Goal: Task Accomplishment & Management: Manage account settings

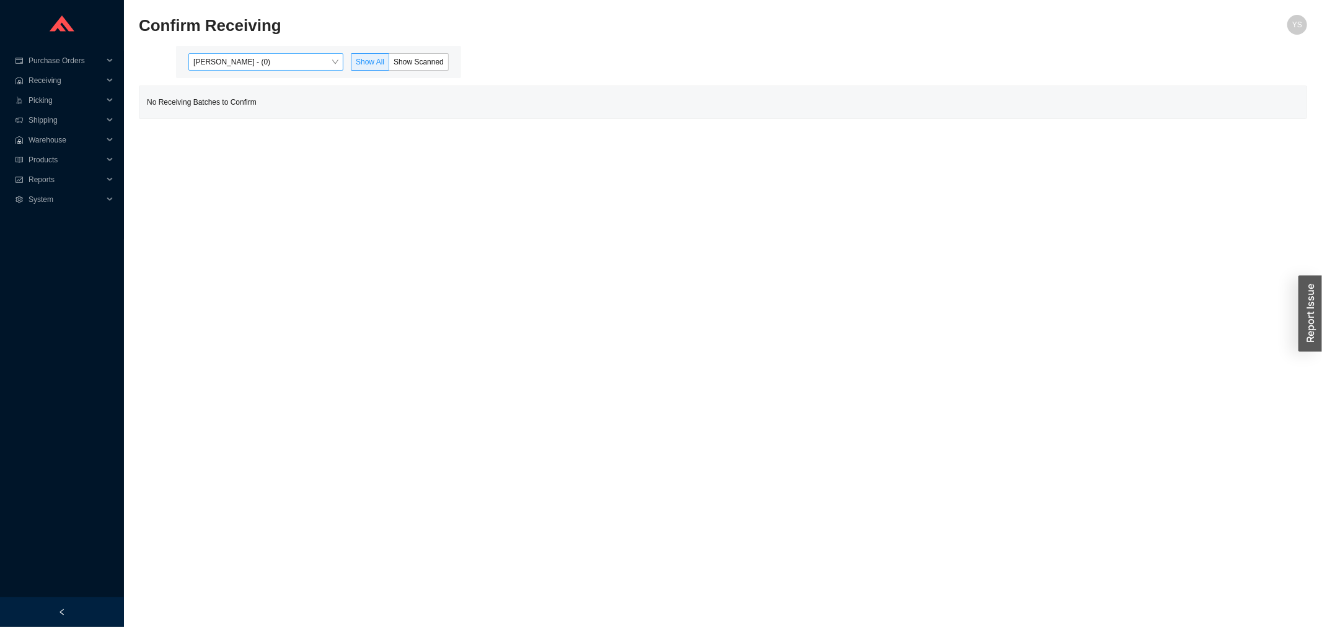
click at [259, 59] on span "[PERSON_NAME] - (0)" at bounding box center [265, 62] width 145 height 16
click at [223, 99] on div "[PERSON_NAME] - (4)" at bounding box center [267, 101] width 145 height 11
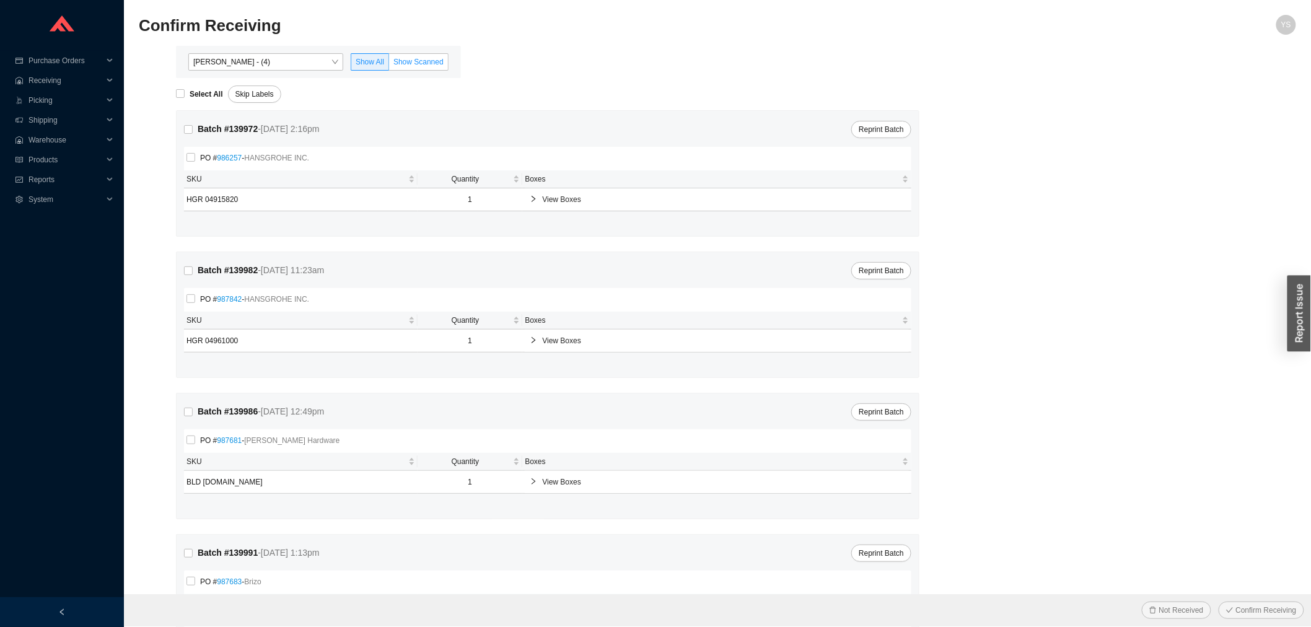
click at [440, 60] on span "Show Scanned" at bounding box center [419, 62] width 50 height 9
click at [389, 64] on input "Show Scanned" at bounding box center [389, 64] width 0 height 0
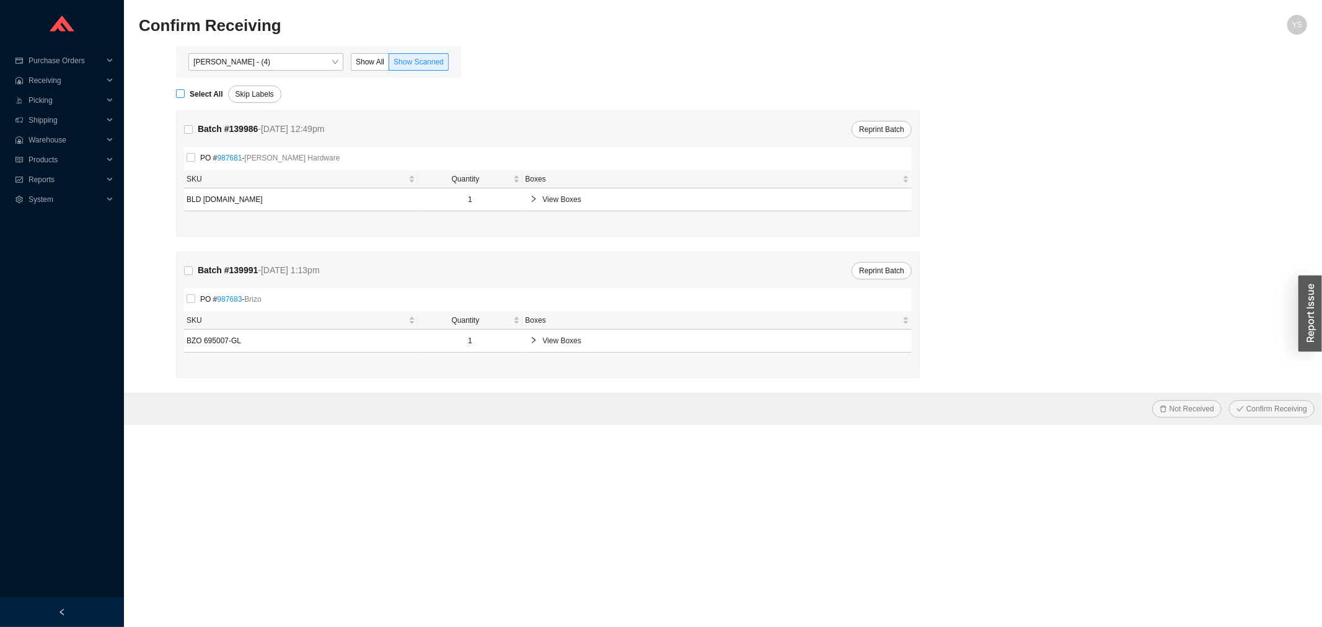
click at [186, 97] on span "Select All" at bounding box center [206, 94] width 43 height 12
click at [185, 97] on input "Select All" at bounding box center [180, 93] width 9 height 9
checkbox input "true"
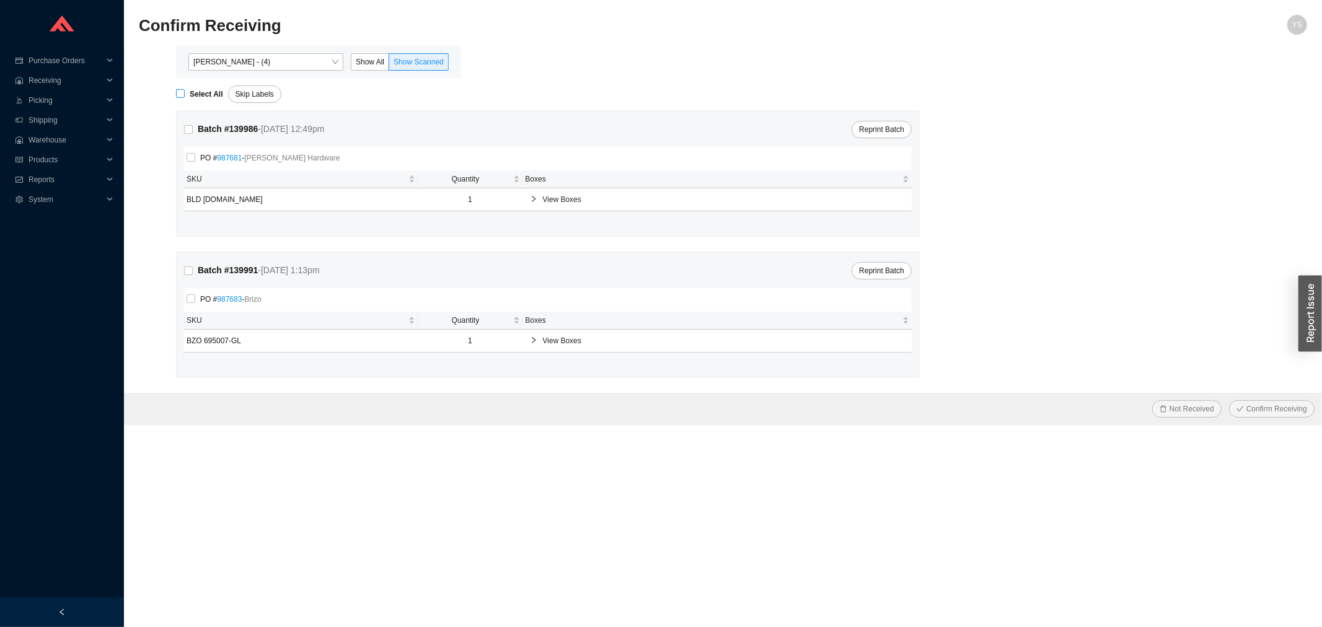
checkbox input "true"
click at [1263, 405] on span "Confirm Receiving" at bounding box center [1276, 409] width 61 height 12
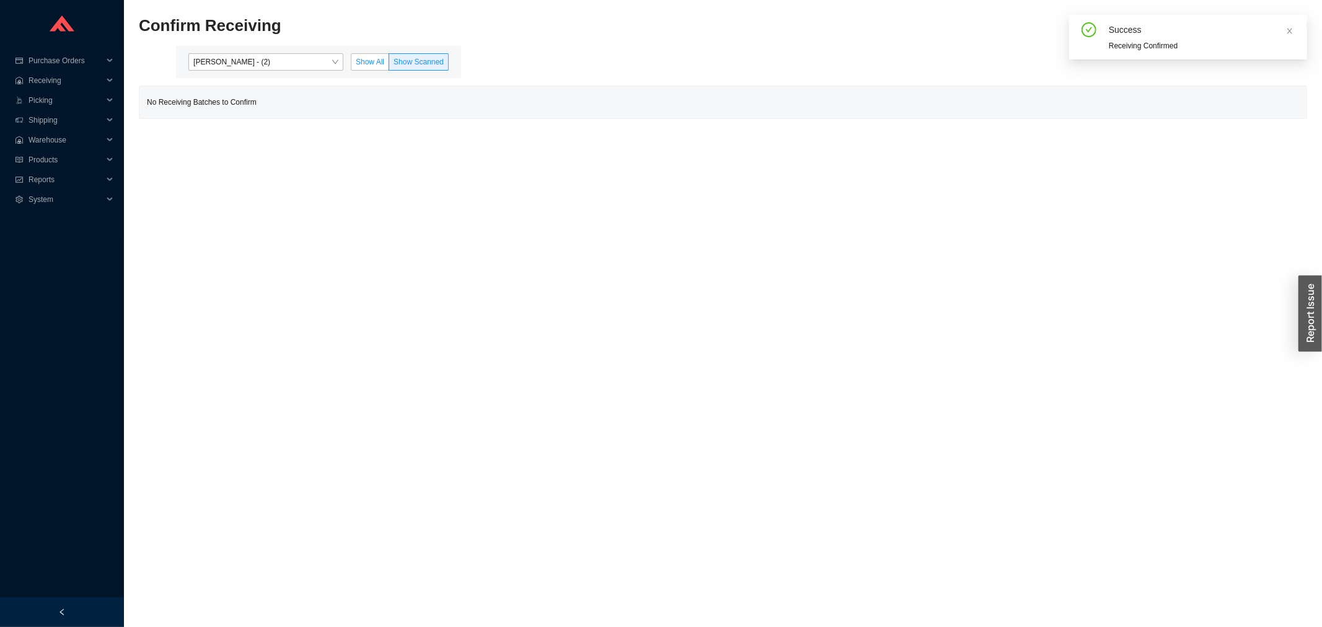
click at [379, 59] on span "Show All" at bounding box center [370, 62] width 29 height 9
click at [351, 64] on input "Show All" at bounding box center [351, 64] width 0 height 0
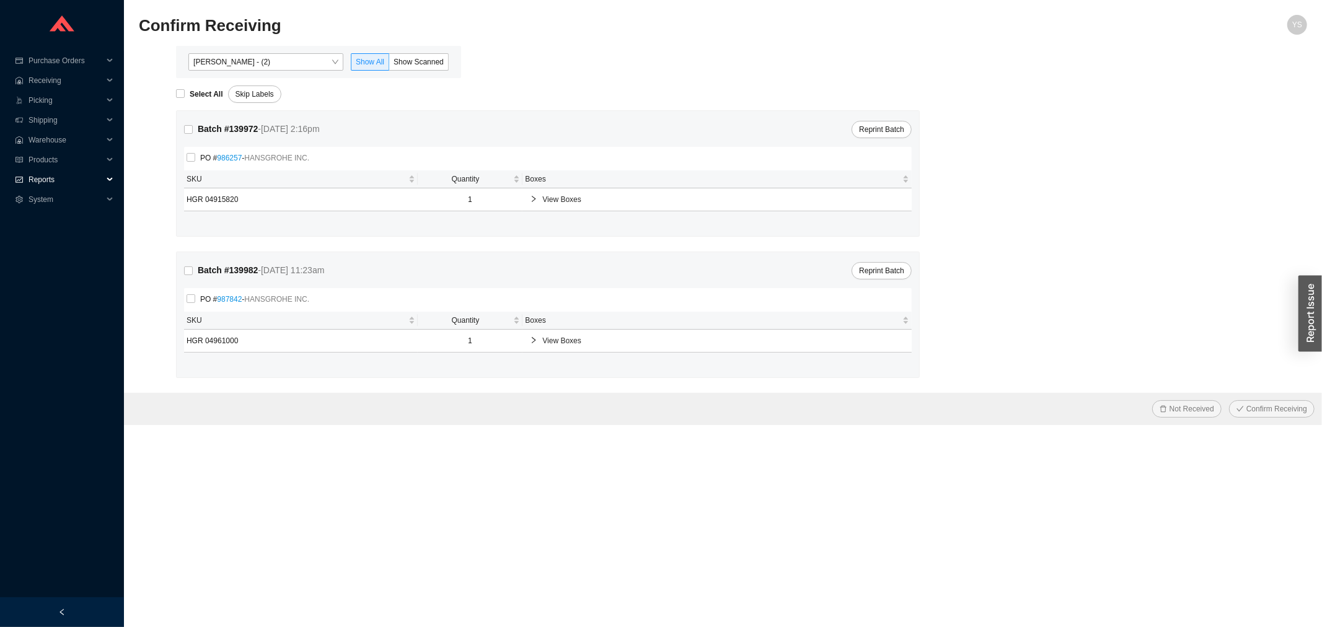
click at [91, 175] on span "Reports" at bounding box center [66, 180] width 74 height 20
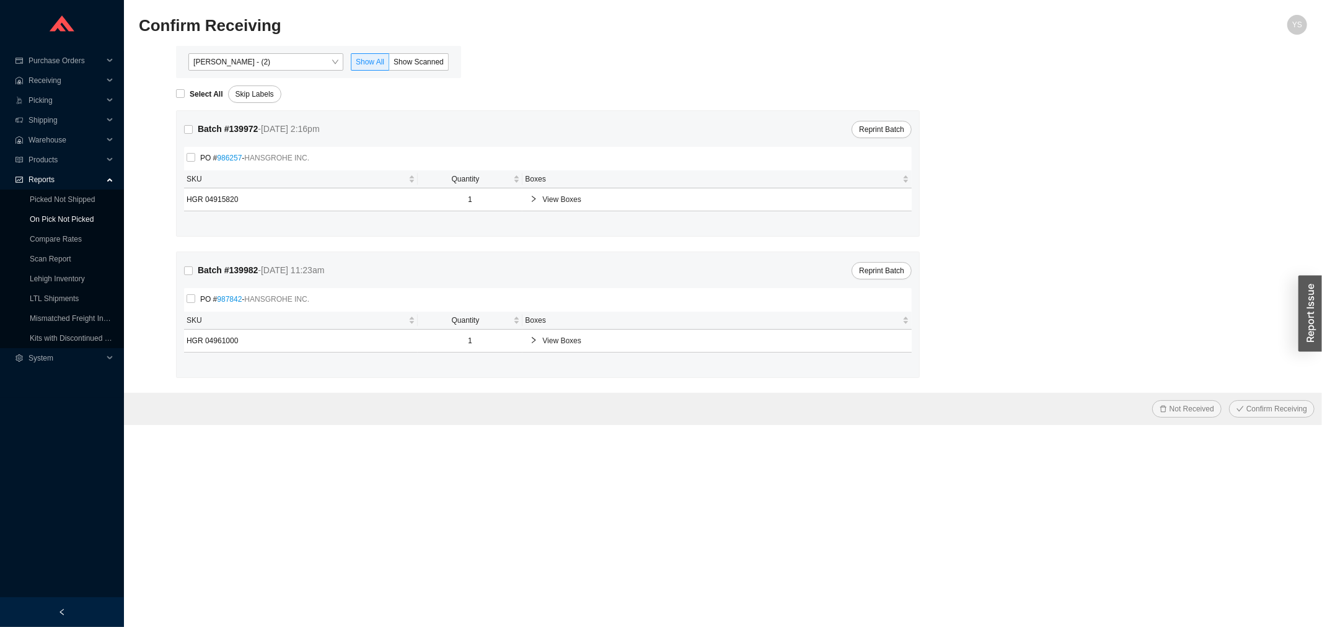
click at [89, 217] on link "On Pick Not Picked" at bounding box center [62, 219] width 64 height 9
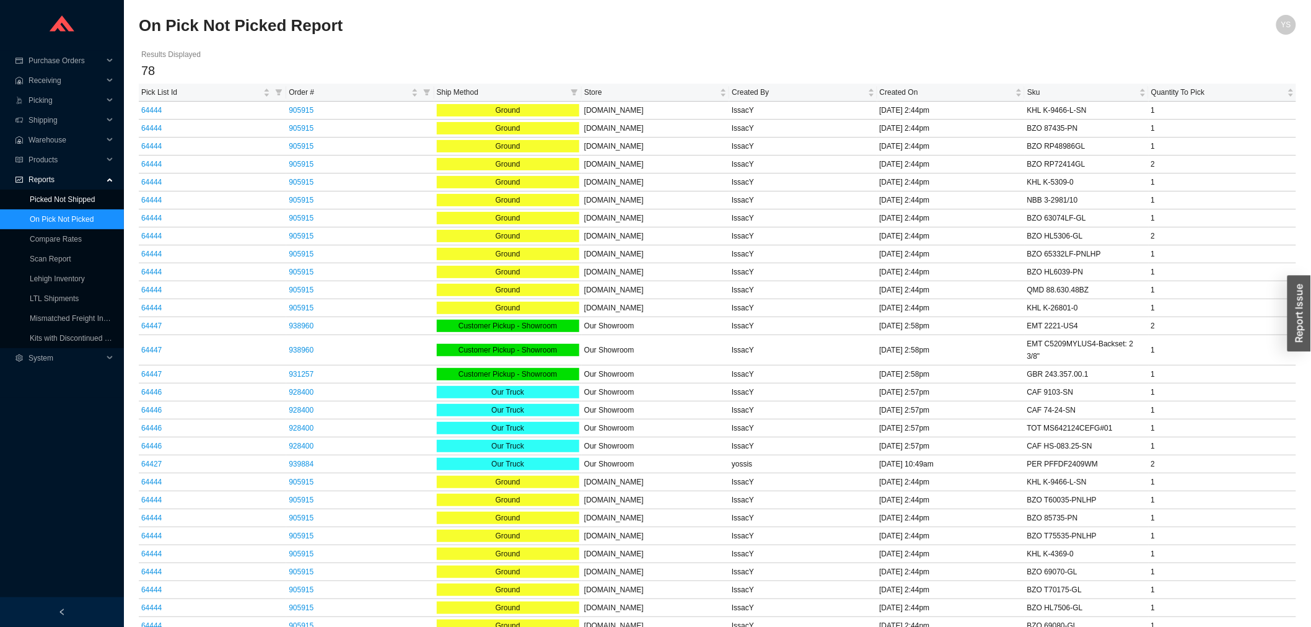
click at [87, 201] on link "Picked Not Shipped" at bounding box center [62, 199] width 65 height 9
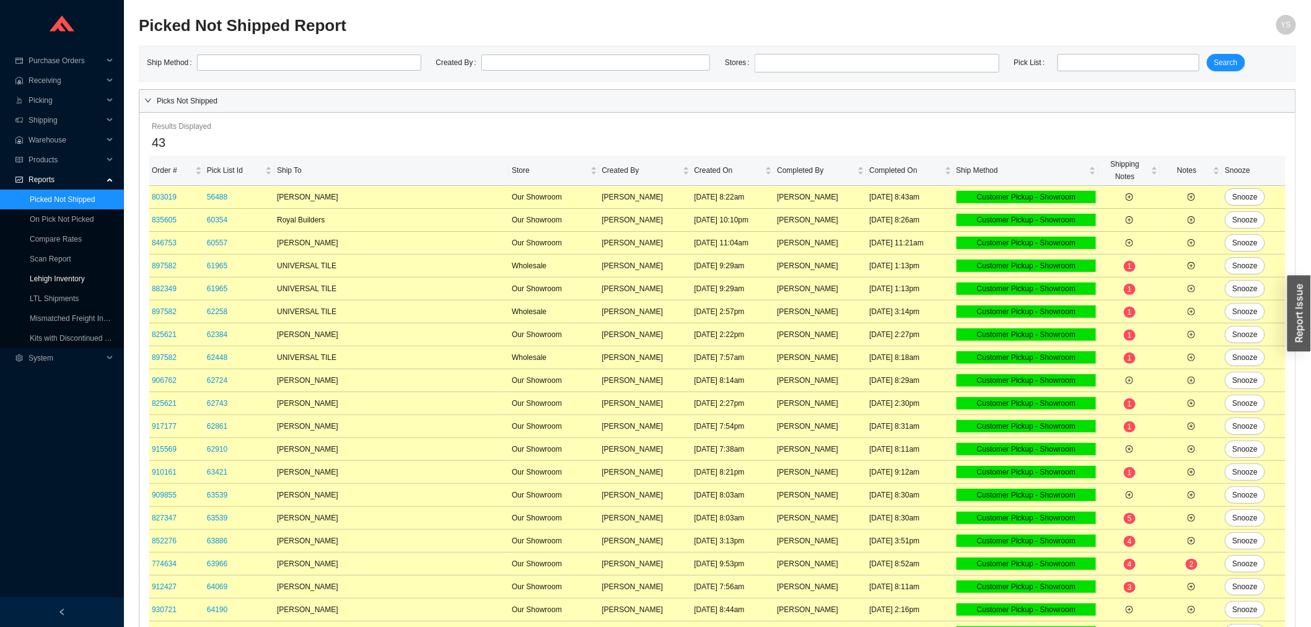
click at [58, 276] on link "Lehigh Inventory" at bounding box center [57, 279] width 55 height 9
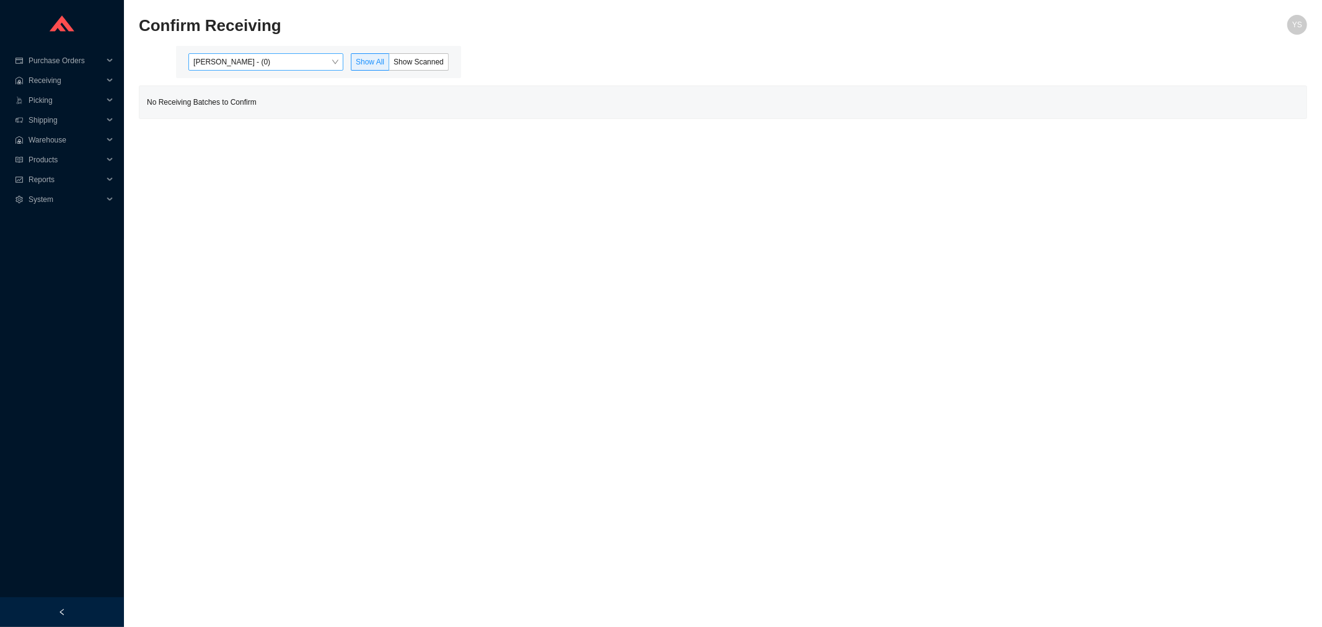
click at [262, 66] on span "[PERSON_NAME] - (0)" at bounding box center [265, 62] width 145 height 16
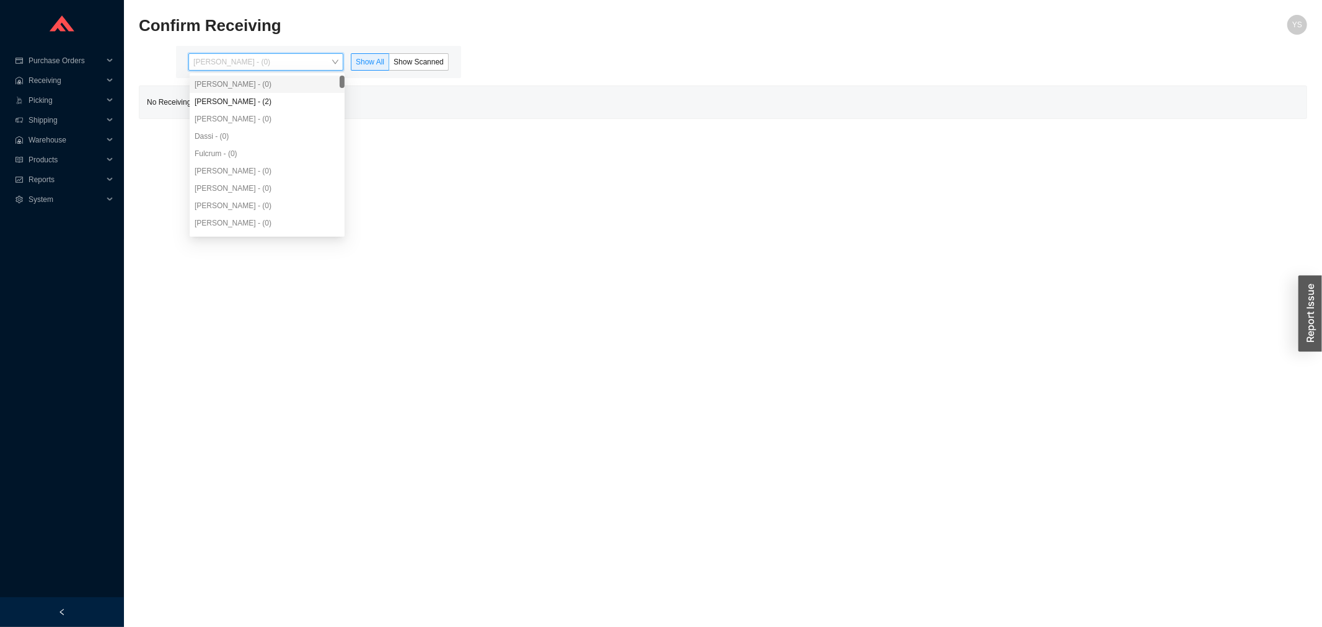
click at [254, 92] on div "[PERSON_NAME] - (0)" at bounding box center [267, 84] width 155 height 17
click at [254, 97] on div "[PERSON_NAME] - (2)" at bounding box center [267, 101] width 145 height 11
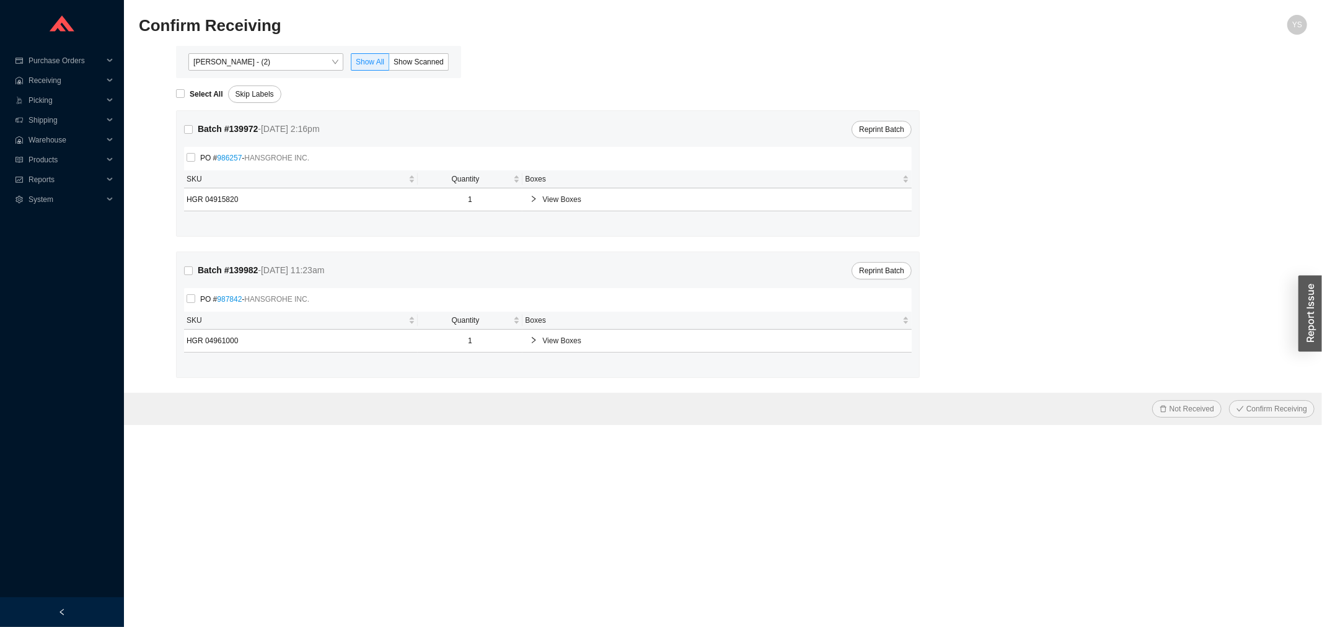
click at [454, 67] on div "Angel Negron - (2) Show All Show Scanned" at bounding box center [318, 62] width 285 height 32
click at [437, 62] on span "Show Scanned" at bounding box center [419, 62] width 50 height 9
click at [389, 64] on input "Show Scanned" at bounding box center [389, 64] width 0 height 0
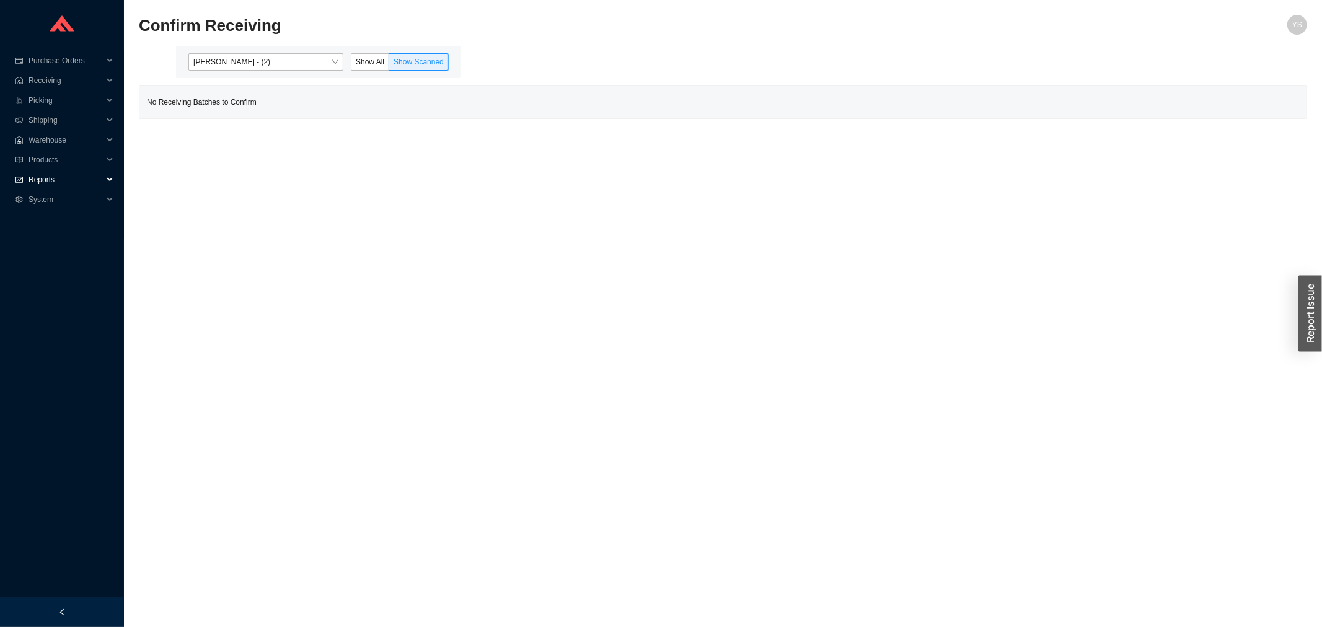
click at [73, 174] on span "Reports" at bounding box center [66, 180] width 74 height 20
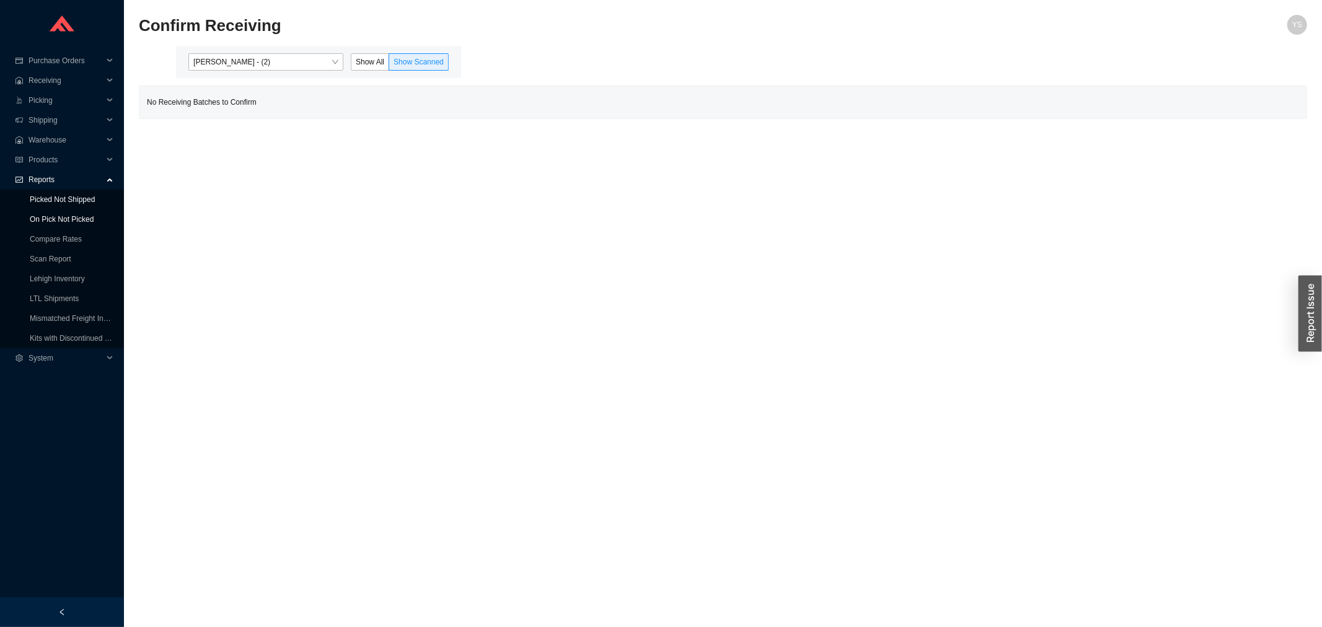
click at [70, 208] on ul "Picked Not Shipped On Pick Not Picked Compare Rates Scan Report Lehigh Inventor…" at bounding box center [62, 269] width 124 height 159
click at [71, 196] on link "Picked Not Shipped" at bounding box center [62, 199] width 65 height 9
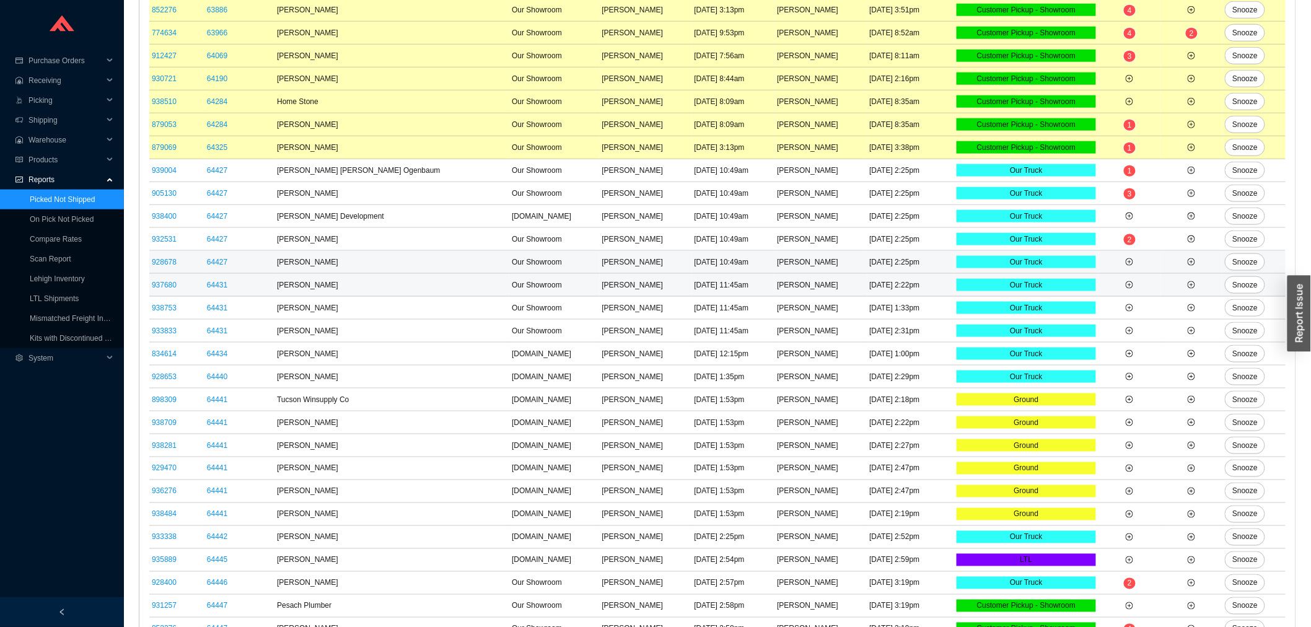
scroll to position [576, 0]
